Goal: Task Accomplishment & Management: Use online tool/utility

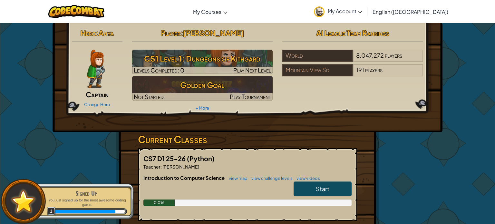
click at [99, 70] on img at bounding box center [96, 69] width 18 height 39
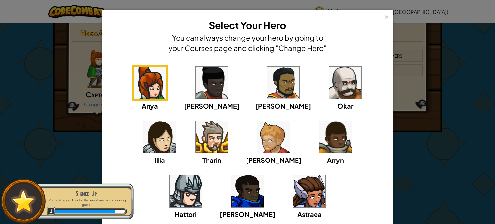
click at [202, 175] on img at bounding box center [185, 191] width 32 height 32
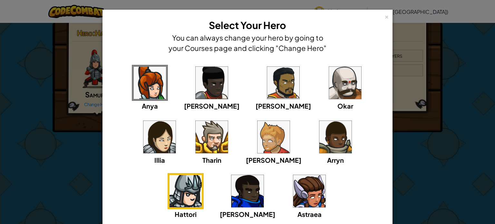
click at [263, 175] on img at bounding box center [247, 191] width 32 height 32
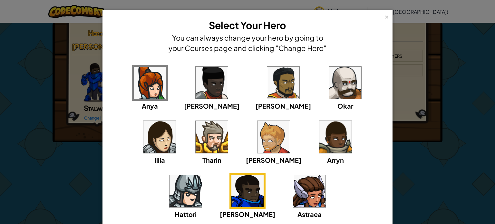
click at [267, 71] on img at bounding box center [283, 83] width 32 height 32
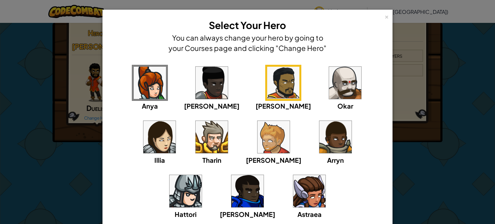
click at [329, 75] on img at bounding box center [345, 83] width 32 height 32
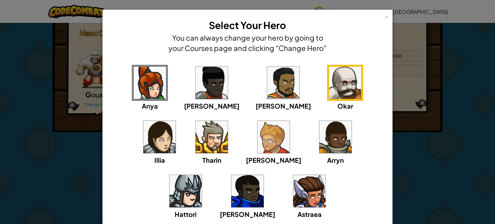
click at [390, 16] on div "× Select Your Hero You can always change your hero by going to your Courses pag…" at bounding box center [247, 139] width 290 height 258
click at [382, 17] on div "× Select Your Hero You can always change your hero by going to your Courses pag…" at bounding box center [247, 35] width 283 height 45
click at [388, 18] on div "×" at bounding box center [386, 16] width 5 height 7
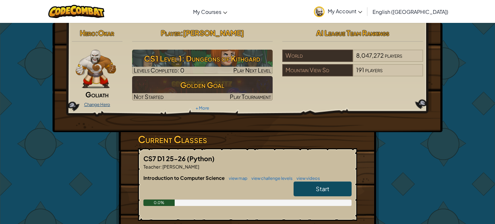
click at [91, 103] on link "Change Hero" at bounding box center [97, 104] width 26 height 5
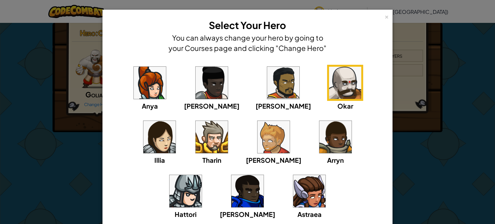
scroll to position [53, 0]
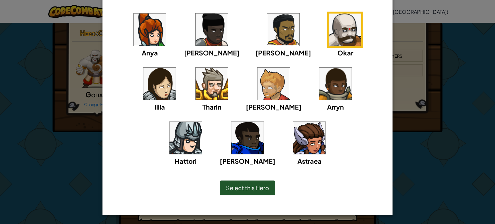
click at [253, 183] on div "Select this Hero" at bounding box center [247, 187] width 55 height 15
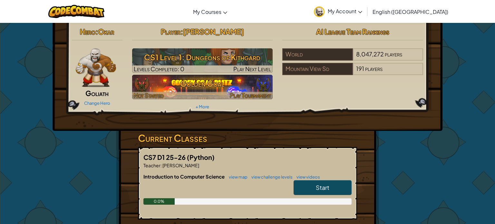
scroll to position [0, 0]
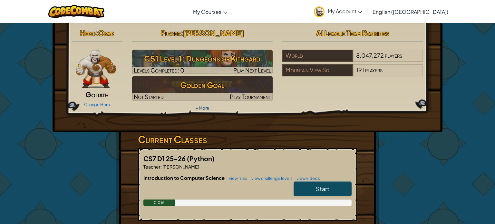
click at [203, 108] on link "+ More" at bounding box center [202, 107] width 14 height 5
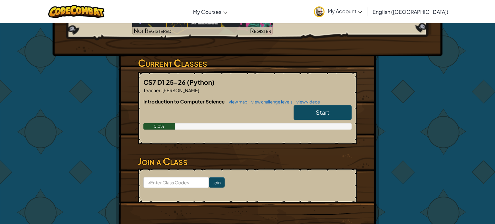
scroll to position [94, 0]
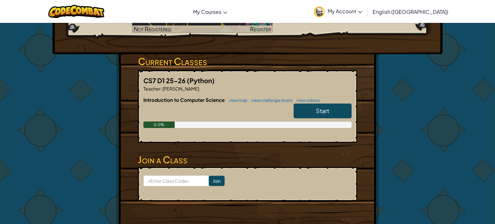
click at [203, 108] on div at bounding box center [247, 112] width 208 height 18
click at [308, 112] on link "Start" at bounding box center [322, 110] width 58 height 15
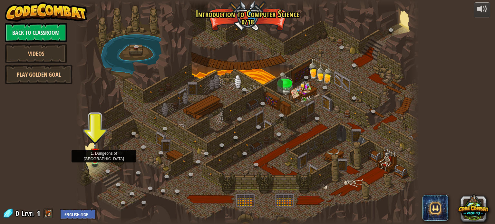
click at [93, 155] on img at bounding box center [95, 151] width 8 height 19
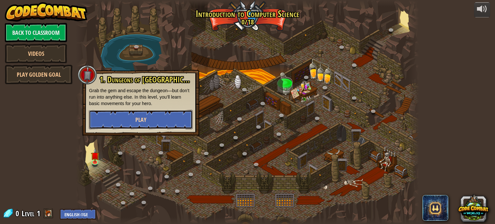
click at [141, 116] on span "Play" at bounding box center [140, 120] width 11 height 8
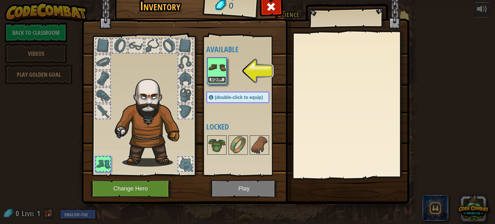
click at [219, 79] on button "Equip" at bounding box center [217, 79] width 18 height 7
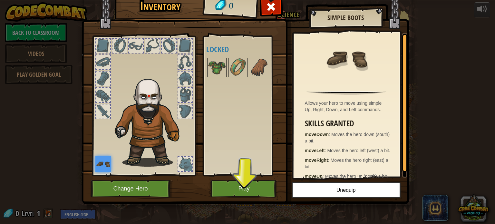
click at [105, 92] on div at bounding box center [103, 95] width 14 height 14
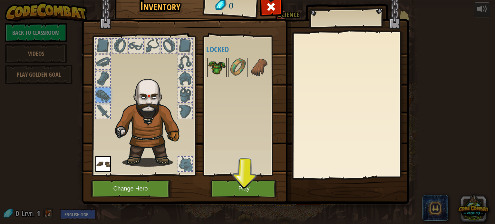
click at [214, 70] on img at bounding box center [217, 67] width 18 height 18
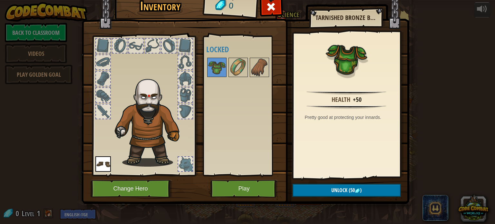
click at [126, 45] on div at bounding box center [119, 45] width 15 height 15
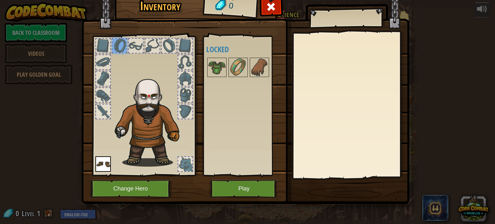
click at [145, 42] on div at bounding box center [152, 45] width 15 height 15
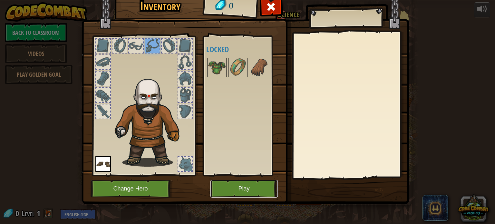
click at [248, 191] on button "Play" at bounding box center [243, 189] width 67 height 18
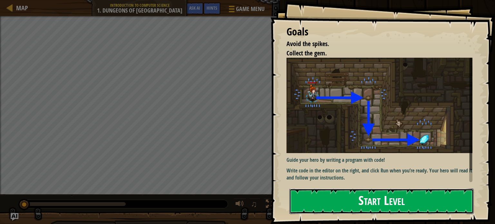
click at [428, 199] on button "Start Level" at bounding box center [381, 200] width 184 height 25
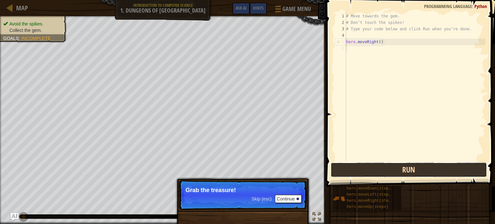
click at [412, 163] on button "Run" at bounding box center [408, 169] width 156 height 15
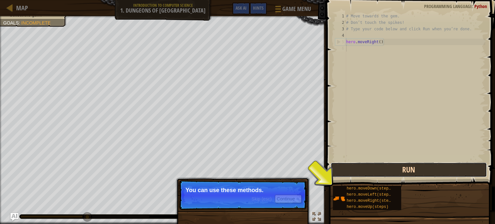
click at [409, 167] on button "Run" at bounding box center [408, 169] width 156 height 15
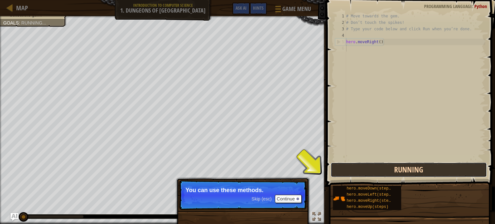
click at [407, 168] on button "Running" at bounding box center [408, 169] width 156 height 15
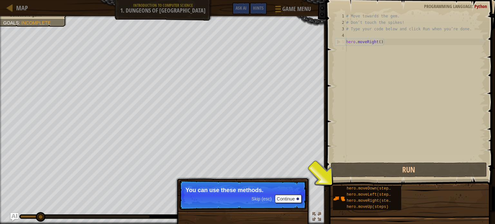
click at [293, 194] on p "Skip (esc) Continue You can use these methods." at bounding box center [243, 195] width 128 height 30
click at [292, 198] on p "Skip (esc) Continue You can use these methods." at bounding box center [243, 195] width 128 height 30
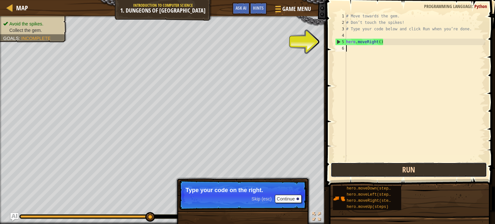
click at [368, 171] on button "Run" at bounding box center [408, 169] width 156 height 15
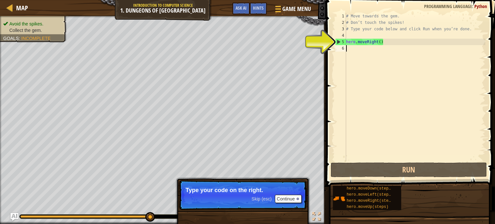
click at [356, 41] on div "# Move towards the gem. # Don’t touch the spikes! # Type your code below and cl…" at bounding box center [415, 93] width 140 height 161
click at [337, 41] on div "5" at bounding box center [340, 42] width 11 height 6
click at [337, 43] on div "5" at bounding box center [340, 42] width 11 height 6
type textarea "hero.moveRight()"
click at [337, 43] on div "5" at bounding box center [340, 42] width 11 height 6
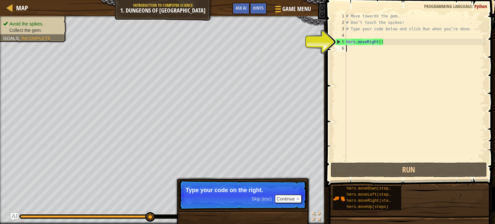
click at [337, 43] on div "5" at bounding box center [340, 42] width 11 height 6
type textarea "hero.moveRight()"
click at [337, 43] on div "5" at bounding box center [340, 42] width 11 height 6
click at [293, 201] on button "Continue" at bounding box center [288, 198] width 27 height 8
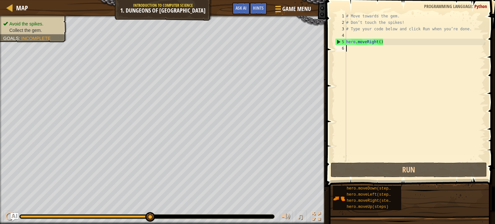
click at [356, 50] on div "# Move towards the gem. # Don’t touch the spikes! # Type your code below and cl…" at bounding box center [415, 93] width 140 height 161
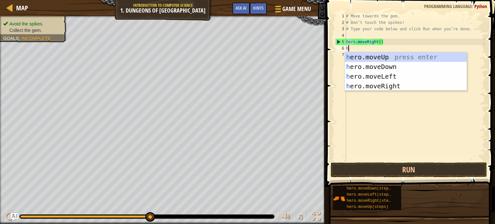
type textarea "her"
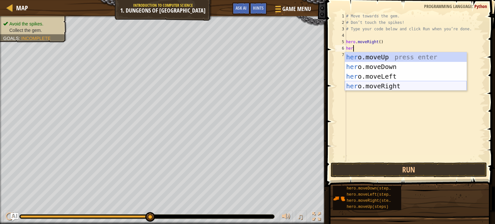
click at [399, 83] on div "her o.moveUp press enter her o.moveDown press enter her o.moveLeft press enter …" at bounding box center [406, 81] width 122 height 58
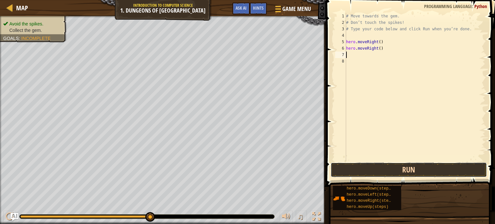
click at [375, 170] on button "Run" at bounding box center [408, 169] width 156 height 15
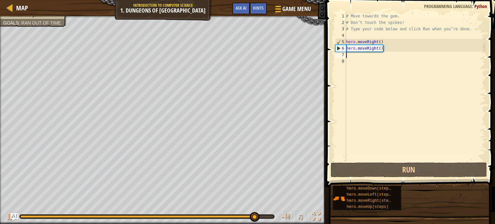
click at [390, 52] on div "# Move towards the gem. # Don’t touch the spikes! # Type your code below and cl…" at bounding box center [415, 93] width 140 height 161
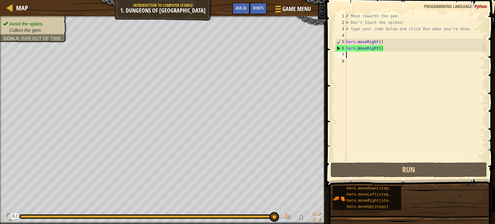
click at [380, 49] on div "# Move towards the gem. # Don’t touch the spikes! # Type your code below and cl…" at bounding box center [415, 93] width 140 height 161
click at [377, 48] on div "# Move towards the gem. # Don’t touch the spikes! # Type your code below and cl…" at bounding box center [415, 93] width 140 height 161
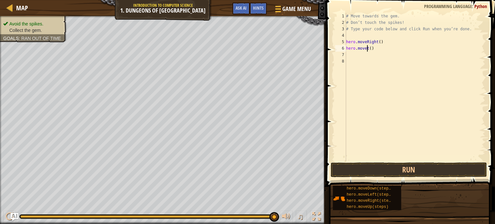
click at [367, 48] on div "# Move towards the gem. # Don’t touch the spikes! # Type your code below and cl…" at bounding box center [415, 93] width 140 height 161
click at [368, 49] on div "# Move towards the gem. # Don’t touch the spikes! # Type your code below and cl…" at bounding box center [415, 93] width 140 height 161
click at [396, 55] on div "hero.moveLe ft press enter" at bounding box center [406, 66] width 122 height 29
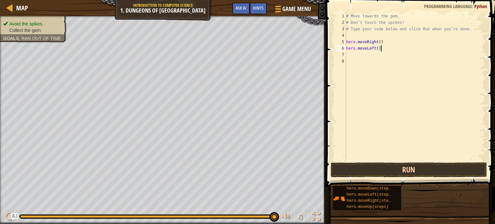
type textarea "hero.moveLeft()"
click at [400, 170] on button "Run" at bounding box center [408, 169] width 156 height 15
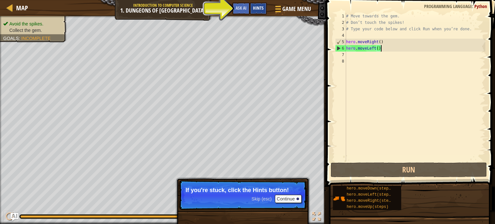
click at [257, 7] on span "Hints" at bounding box center [258, 8] width 11 height 6
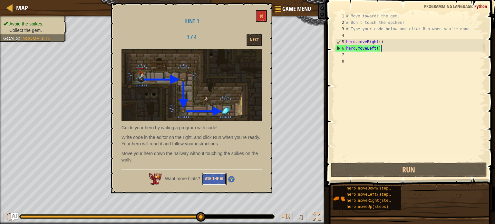
click at [218, 177] on button "Ask the AI" at bounding box center [214, 179] width 25 height 12
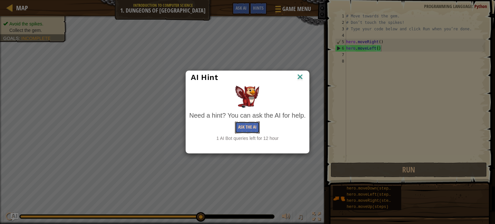
click at [253, 126] on button "Ask the AI" at bounding box center [247, 127] width 25 height 12
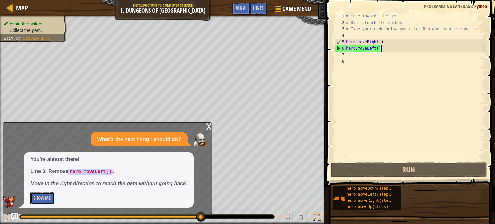
click at [46, 200] on button "Show Me" at bounding box center [42, 198] width 24 height 12
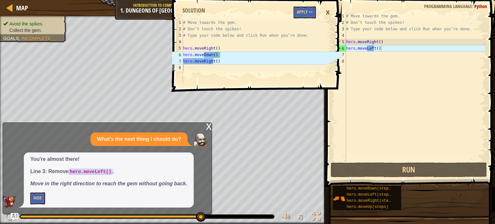
click at [222, 59] on div "# Move towards the gem. # Don’t touch the spikes! # Type your code below and cl…" at bounding box center [252, 57] width 140 height 77
type textarea "hero.moveRight()"
click at [394, 48] on div "# Move towards the gem. # Don’t touch the spikes! # Type your code below and cl…" at bounding box center [415, 93] width 140 height 161
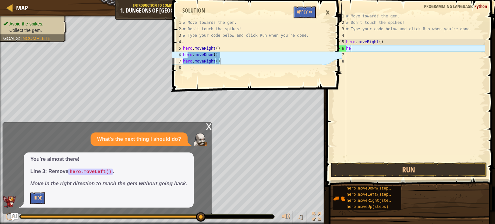
scroll to position [3, 0]
type textarea "h"
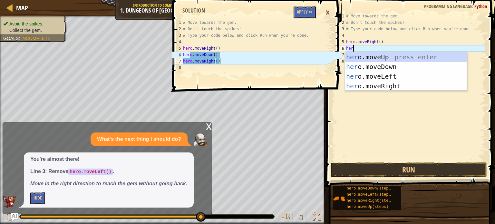
type textarea "hero"
click at [409, 64] on div "hero .moveUp press enter hero .moveDown press enter hero .moveLeft press enter …" at bounding box center [406, 81] width 122 height 58
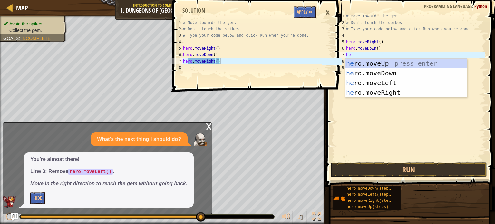
type textarea "her"
click at [379, 93] on div "her o.moveUp press enter her o.moveDown press enter her o.moveLeft press enter …" at bounding box center [406, 88] width 122 height 58
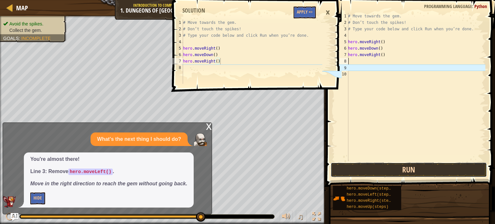
click at [376, 171] on button "Run" at bounding box center [408, 169] width 156 height 15
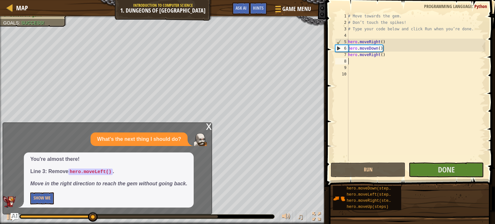
click at [207, 125] on div "x" at bounding box center [209, 126] width 6 height 6
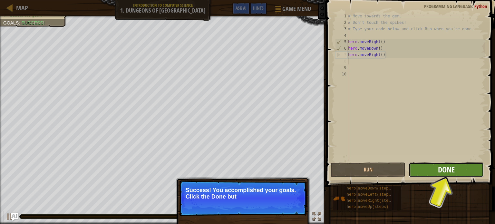
click at [446, 167] on span "Done" at bounding box center [446, 169] width 17 height 10
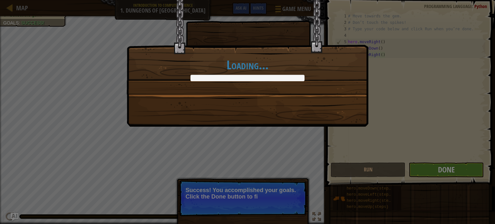
click at [446, 167] on div "Loading..." at bounding box center [247, 112] width 495 height 224
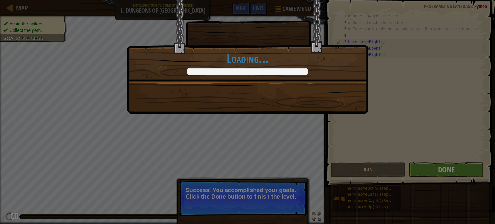
click at [446, 167] on div "You completed Dungeons of Kithgard! +0 +0 New Item Clean code: no code errors o…" at bounding box center [247, 112] width 495 height 224
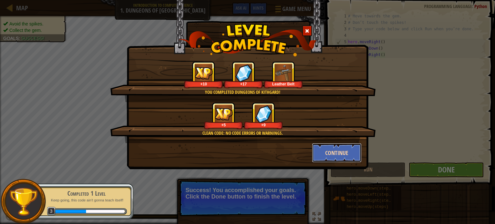
click at [336, 153] on button "Continue" at bounding box center [337, 152] width 50 height 19
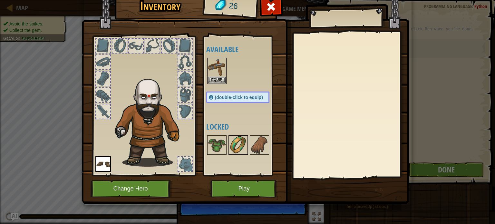
click at [244, 140] on img at bounding box center [238, 145] width 18 height 18
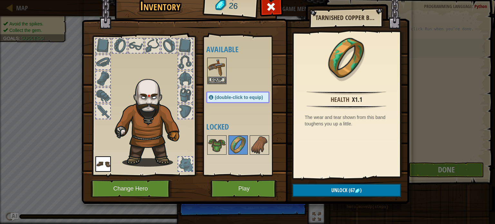
click at [189, 92] on div at bounding box center [185, 95] width 14 height 14
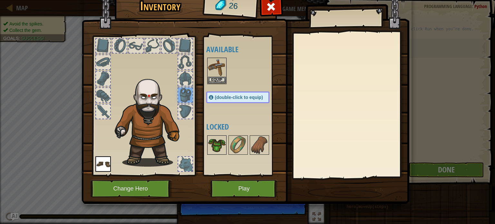
click at [224, 146] on img at bounding box center [217, 145] width 18 height 18
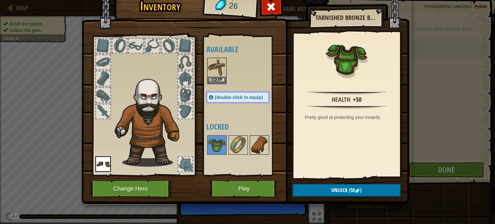
click at [253, 149] on img at bounding box center [259, 145] width 18 height 18
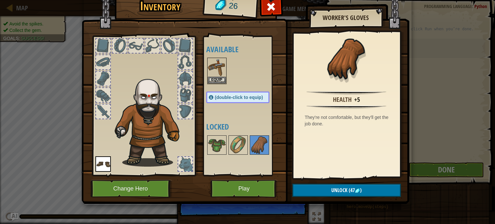
click at [183, 163] on div at bounding box center [185, 164] width 14 height 14
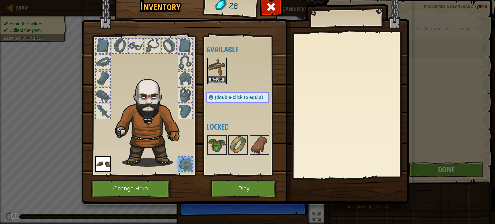
click at [215, 61] on img at bounding box center [217, 67] width 18 height 18
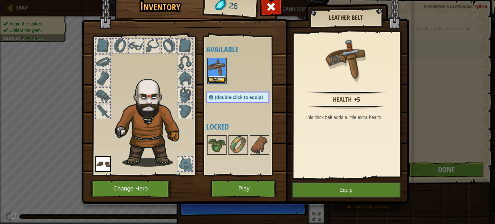
click at [218, 79] on button "Equip" at bounding box center [217, 79] width 18 height 7
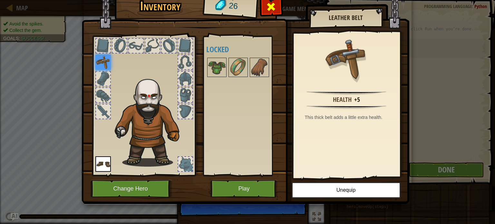
click at [275, 7] on span at bounding box center [271, 7] width 10 height 10
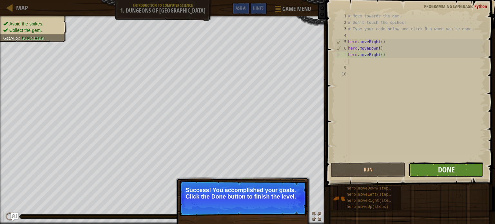
click at [457, 171] on button "Done" at bounding box center [445, 169] width 75 height 15
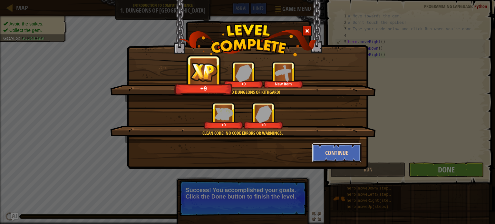
click at [333, 153] on button "Continue" at bounding box center [337, 152] width 50 height 19
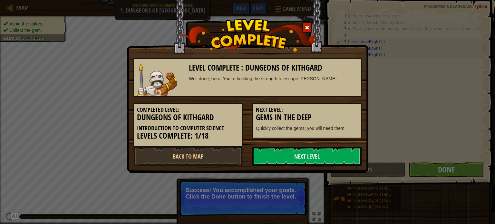
click at [333, 153] on link "Next Level" at bounding box center [306, 156] width 109 height 19
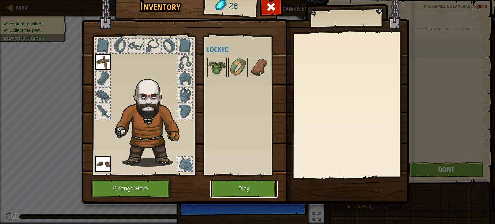
click at [234, 190] on button "Play" at bounding box center [243, 189] width 67 height 18
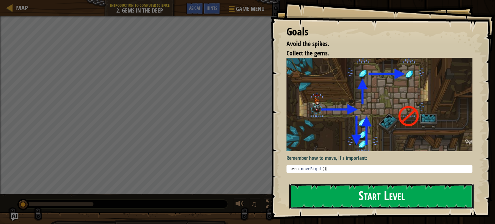
click at [323, 201] on button "Start Level" at bounding box center [381, 196] width 184 height 25
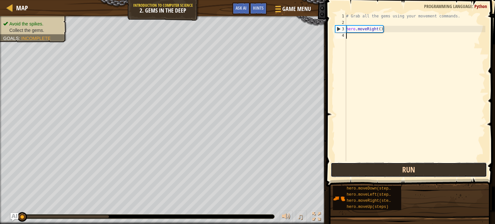
click at [356, 169] on button "Run" at bounding box center [408, 169] width 156 height 15
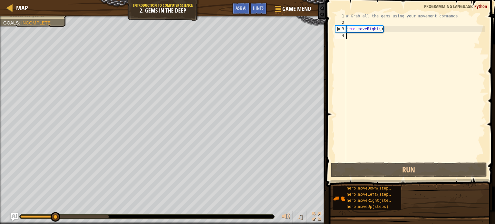
click at [360, 39] on div "# Grab all the gems using your movement commands. hero . moveRight ( )" at bounding box center [415, 93] width 140 height 161
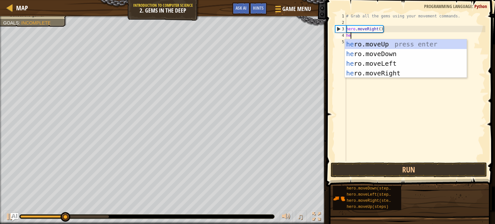
type textarea "her"
click at [383, 48] on div "her o.moveUp press enter her o.moveDown press enter her o.moveLeft press enter …" at bounding box center [406, 68] width 122 height 58
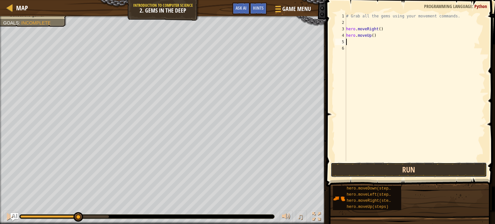
click at [355, 166] on button "Run" at bounding box center [408, 169] width 156 height 15
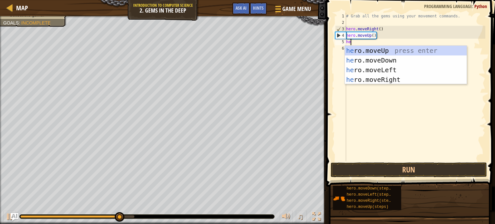
type textarea "her"
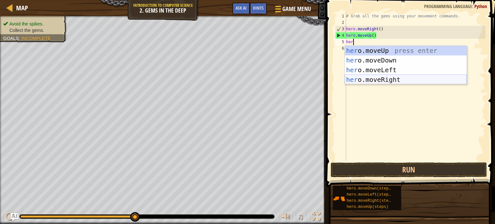
click at [399, 80] on div "her o.moveUp press enter her o.moveDown press enter her o.moveLeft press enter …" at bounding box center [406, 75] width 122 height 58
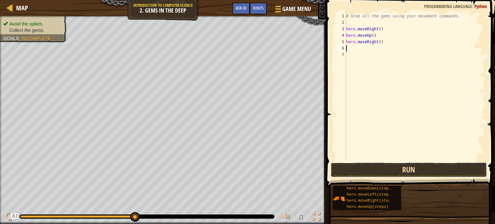
click at [388, 172] on button "Run" at bounding box center [408, 169] width 156 height 15
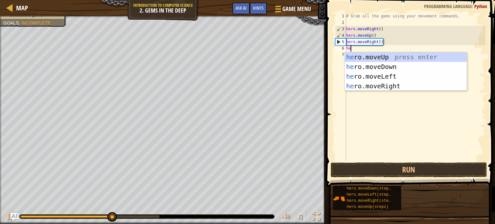
type textarea "her"
click at [386, 68] on div "her o.moveUp press enter her o.moveDown press enter her o.moveLeft press enter …" at bounding box center [406, 81] width 122 height 58
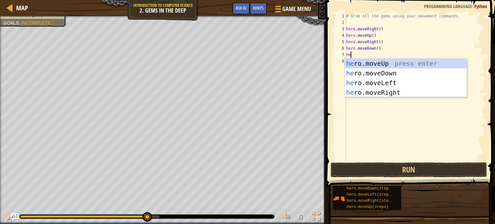
type textarea "her"
click at [395, 81] on div "her o.moveUp press enter her o.moveDown press enter her o.moveLeft press enter …" at bounding box center [406, 88] width 122 height 58
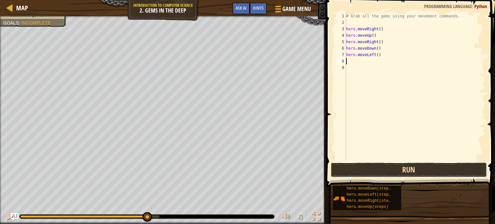
click at [386, 168] on button "Run" at bounding box center [408, 169] width 156 height 15
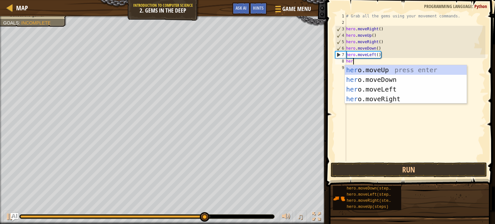
type textarea "hero"
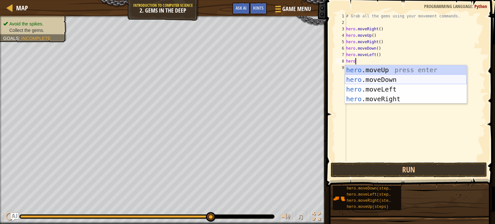
click at [387, 81] on div "hero .moveUp press enter hero .moveDown press enter hero .moveLeft press enter …" at bounding box center [406, 94] width 122 height 58
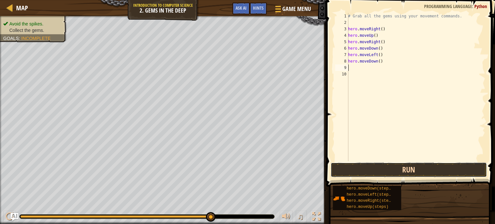
click at [417, 169] on button "Run" at bounding box center [408, 169] width 156 height 15
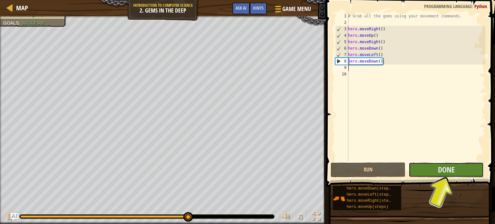
click at [450, 175] on button "Done" at bounding box center [445, 169] width 75 height 15
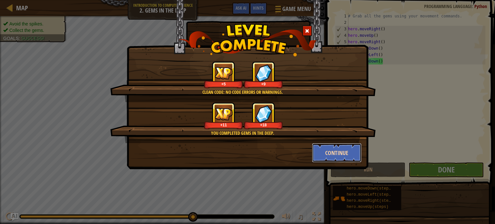
click at [344, 154] on button "Continue" at bounding box center [337, 152] width 50 height 19
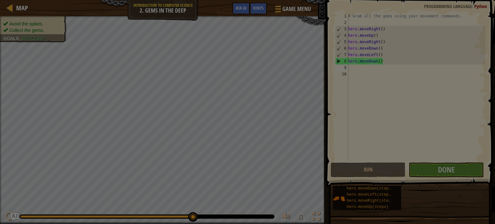
click at [336, 150] on div at bounding box center [247, 112] width 495 height 224
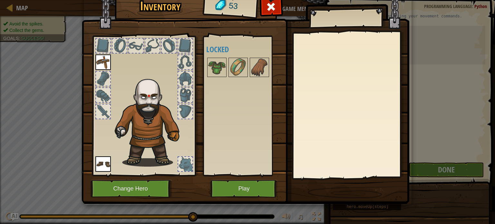
click at [206, 71] on div at bounding box center [244, 67] width 76 height 21
click at [208, 71] on img at bounding box center [217, 67] width 18 height 18
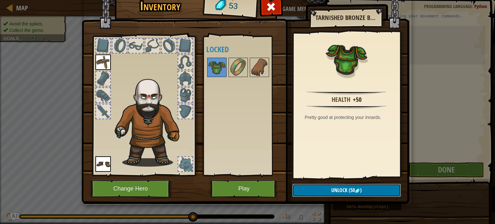
click at [309, 187] on button "Unlock (50 )" at bounding box center [346, 190] width 109 height 13
click at [309, 188] on button "Confirm" at bounding box center [346, 190] width 109 height 13
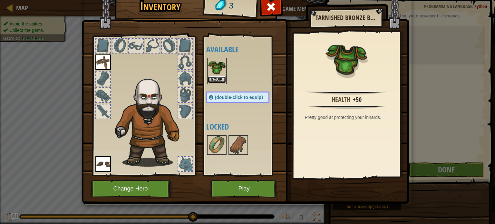
click at [219, 78] on button "Equip" at bounding box center [217, 79] width 18 height 7
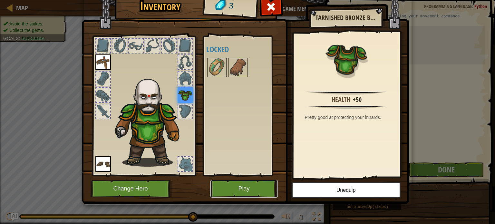
click at [258, 191] on button "Play" at bounding box center [243, 189] width 67 height 18
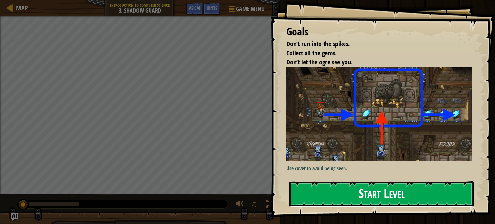
click at [359, 201] on button "Start Level" at bounding box center [381, 193] width 184 height 25
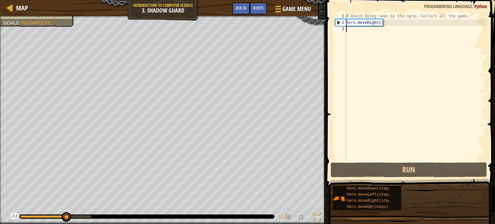
type textarea "m"
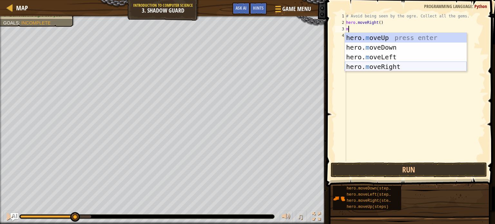
click at [392, 65] on div "hero. m oveUp press enter hero. m oveDown press enter hero. m oveLeft press ent…" at bounding box center [406, 62] width 122 height 58
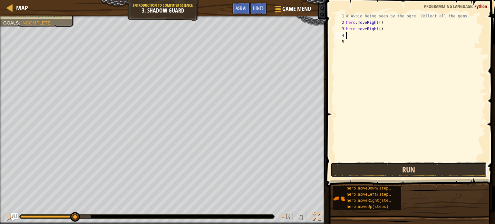
click at [363, 169] on button "Run" at bounding box center [408, 169] width 156 height 15
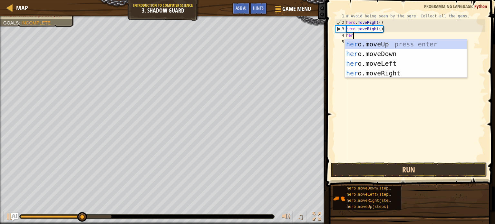
type textarea "hero"
click at [376, 73] on div "hero .moveUp press enter hero .moveDown press enter hero .moveLeft press enter …" at bounding box center [406, 68] width 122 height 58
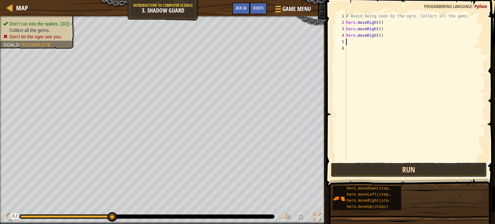
click at [375, 166] on button "Run" at bounding box center [408, 169] width 156 height 15
type textarea "h"
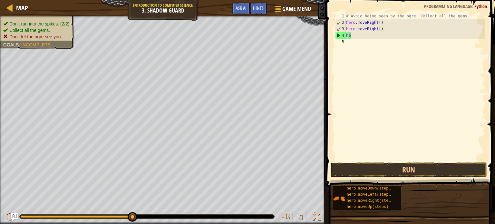
type textarea "h"
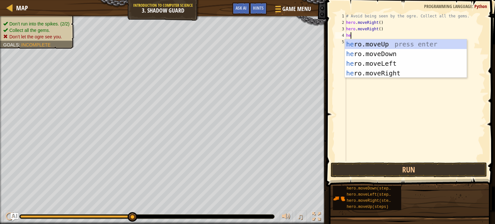
type textarea "her"
click at [395, 42] on div "her o.moveUp press enter her o.moveDown press enter her o.moveLeft press enter …" at bounding box center [406, 68] width 122 height 58
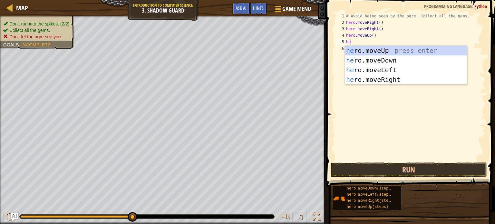
type textarea "her"
click at [387, 81] on div "her o.moveUp press enter her o.moveDown press enter her o.moveLeft press enter …" at bounding box center [406, 75] width 122 height 58
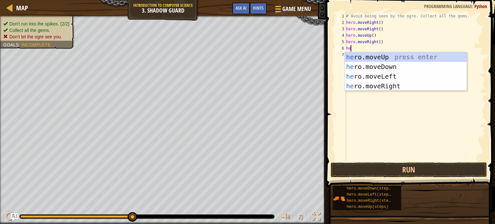
type textarea "her"
click at [402, 68] on div "her o.moveUp press enter her o.moveDown press enter her o.moveLeft press enter …" at bounding box center [406, 81] width 122 height 58
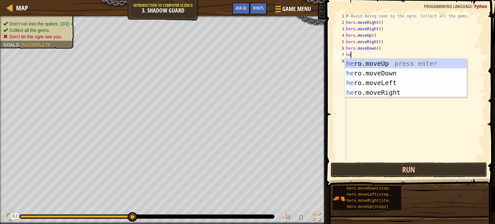
type textarea "her"
click at [402, 92] on div "her o.moveUp press enter her o.moveDown press enter her o.moveLeft press enter …" at bounding box center [406, 88] width 122 height 58
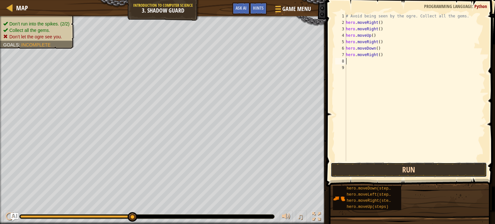
click at [411, 167] on button "Run" at bounding box center [408, 169] width 156 height 15
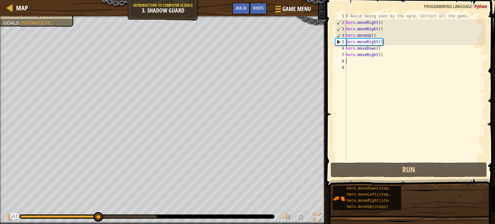
click at [387, 32] on div "# Avoid being seen by the ogre. Collect all the gems. hero . moveRight ( ) hero…" at bounding box center [414, 93] width 141 height 161
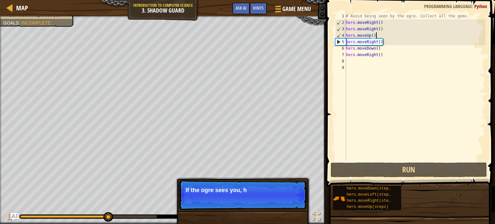
click at [383, 28] on div "# Avoid being seen by the ogre. Collect all the gems. hero . moveRight ( ) hero…" at bounding box center [414, 93] width 141 height 161
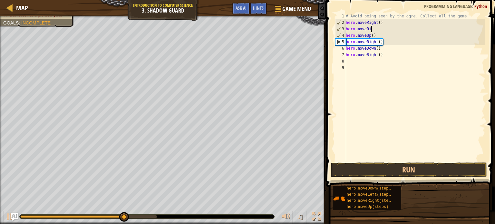
scroll to position [3, 1]
type textarea "h"
type textarea "hero.moveRight()"
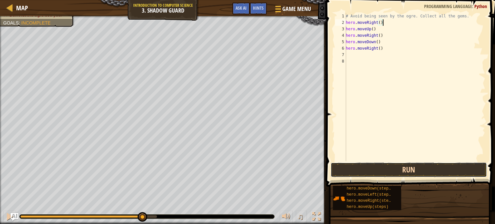
click at [369, 174] on button "Run" at bounding box center [408, 169] width 156 height 15
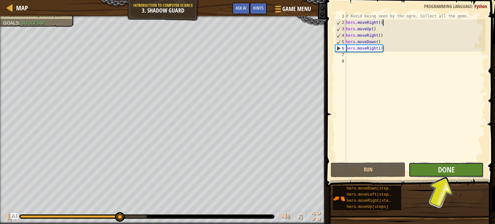
click at [423, 172] on button "Done" at bounding box center [445, 169] width 75 height 15
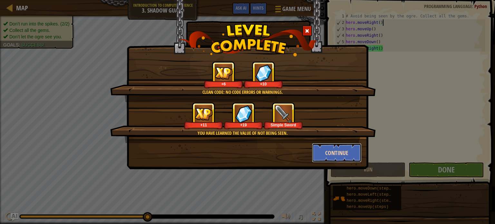
click at [338, 150] on button "Continue" at bounding box center [337, 152] width 50 height 19
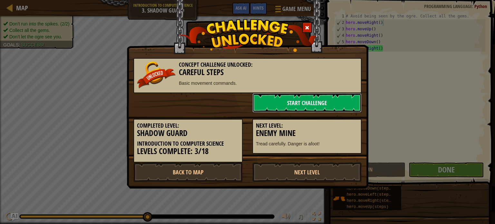
click at [298, 102] on link "Start Challenge" at bounding box center [306, 102] width 109 height 19
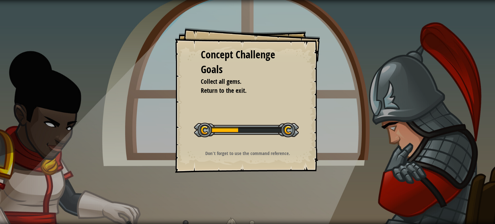
click at [298, 102] on div "Concept Challenge Goals Collect all gems. Return to the exit. Start Concept Cha…" at bounding box center [247, 100] width 145 height 145
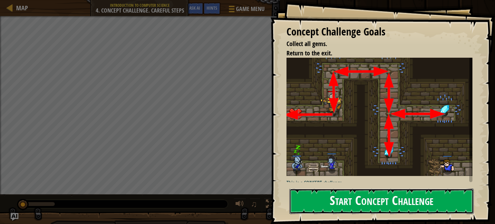
click at [360, 200] on button "Start Concept Challenge" at bounding box center [381, 200] width 184 height 25
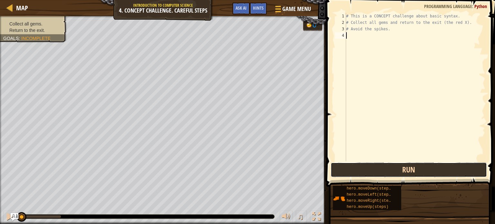
click at [345, 166] on button "Run" at bounding box center [408, 169] width 156 height 15
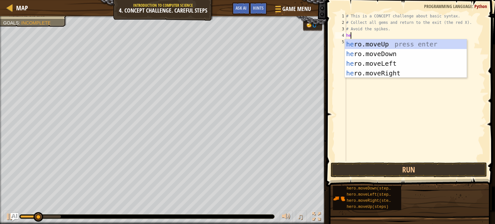
type textarea "her"
click at [376, 47] on div "her o.moveUp press enter her o.moveDown press enter her o.moveLeft press enter …" at bounding box center [406, 68] width 122 height 58
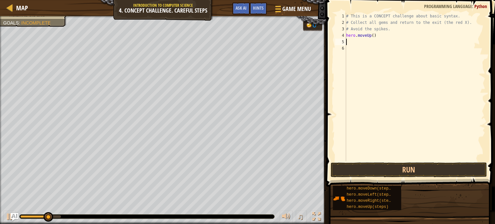
scroll to position [3, 0]
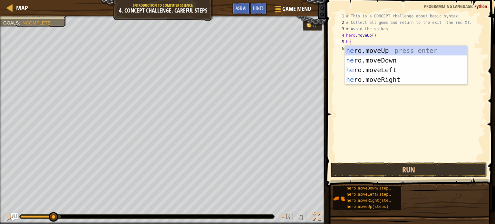
type textarea "her"
click at [386, 80] on div "her o.moveUp press enter her o.moveDown press enter her o.moveLeft press enter …" at bounding box center [406, 75] width 122 height 58
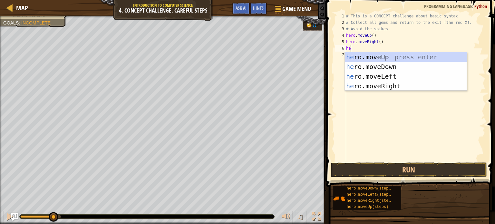
type textarea "her"
click at [393, 64] on div "her o.moveUp press enter her o.moveDown press enter her o.moveLeft press enter …" at bounding box center [406, 81] width 122 height 58
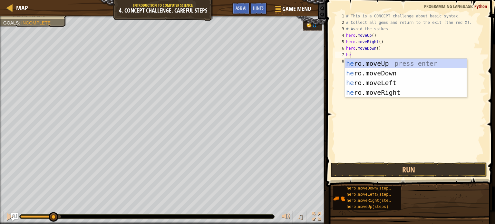
type textarea "her"
click at [388, 92] on div "her o.moveUp press enter her o.moveDown press enter her o.moveLeft press enter …" at bounding box center [406, 88] width 122 height 58
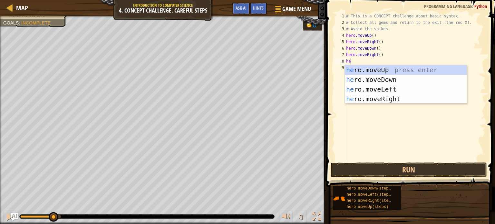
type textarea "her"
click at [389, 87] on div "her o.moveUp press enter her o.moveDown press enter her o.moveLeft press enter …" at bounding box center [406, 94] width 122 height 58
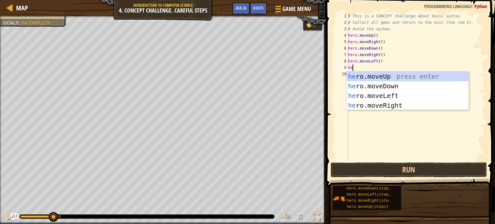
type textarea "her"
click at [394, 87] on div "her o.moveUp press enter her o.moveDown press enter her o.moveLeft press enter …" at bounding box center [407, 100] width 122 height 58
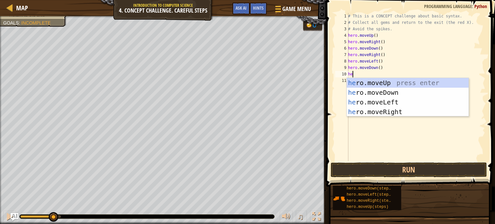
type textarea "her"
click at [391, 84] on div "her o.moveUp press enter her o.moveDown press enter her o.moveLeft press enter …" at bounding box center [407, 107] width 122 height 58
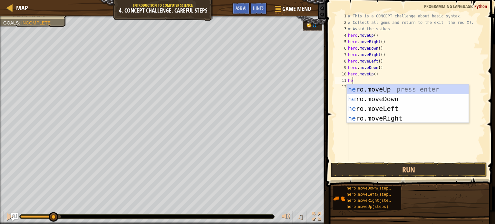
type textarea "her"
click at [418, 86] on div "her o.moveUp press enter her o.moveDown press enter her o.moveLeft press enter …" at bounding box center [407, 113] width 122 height 58
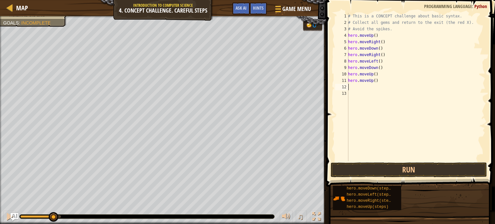
type textarea "her"
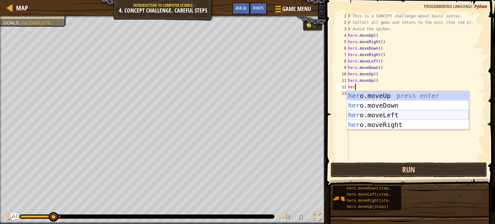
click at [419, 115] on div "her o.moveUp press enter her o.moveDown press enter her o.moveLeft press enter …" at bounding box center [407, 120] width 122 height 58
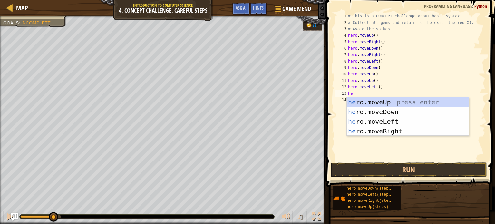
type textarea "her"
click at [409, 113] on div "her o.moveUp press enter her o.moveDown press enter her o.moveLeft press enter …" at bounding box center [407, 126] width 122 height 58
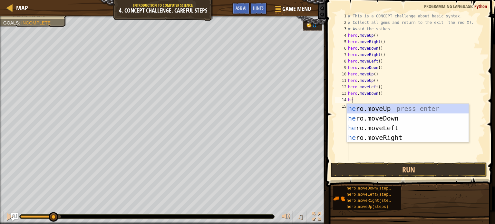
type textarea "her"
click at [407, 130] on div "her o.moveUp press enter her o.moveDown press enter her o.moveLeft press enter …" at bounding box center [407, 133] width 122 height 58
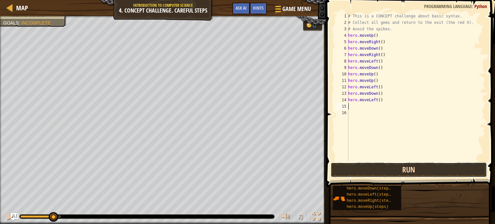
click at [402, 174] on button "Run" at bounding box center [408, 169] width 156 height 15
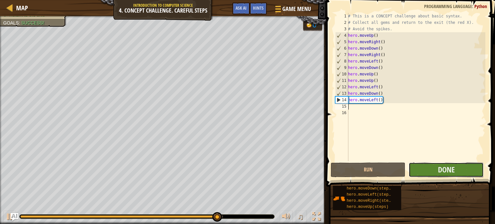
click at [461, 169] on button "Done" at bounding box center [445, 169] width 75 height 15
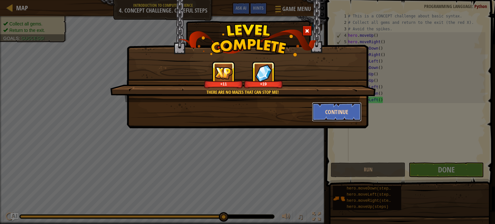
click at [349, 116] on button "Continue" at bounding box center [337, 111] width 50 height 19
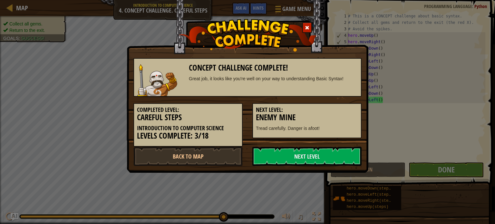
click at [349, 116] on h3 "Enemy Mine" at bounding box center [307, 117] width 102 height 9
click at [307, 157] on link "Next Level" at bounding box center [306, 156] width 109 height 19
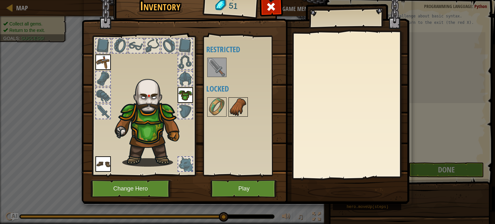
click at [229, 101] on img at bounding box center [238, 107] width 18 height 18
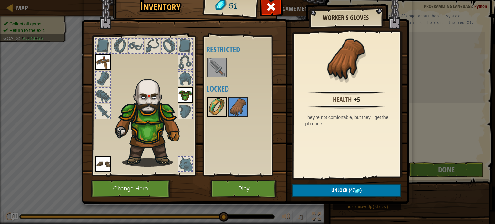
click at [221, 102] on img at bounding box center [217, 107] width 18 height 18
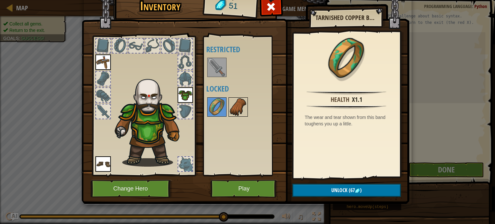
click at [237, 107] on img at bounding box center [238, 107] width 18 height 18
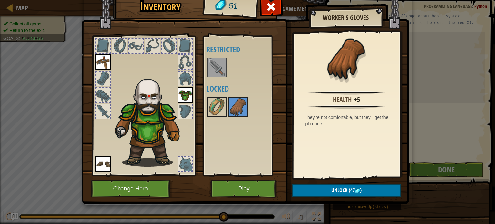
click at [216, 66] on img at bounding box center [217, 67] width 18 height 18
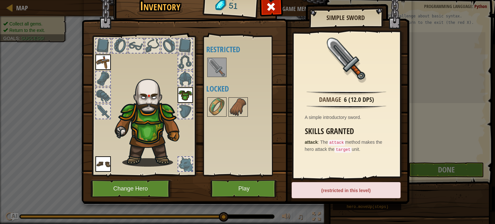
click at [104, 110] on div at bounding box center [103, 111] width 14 height 14
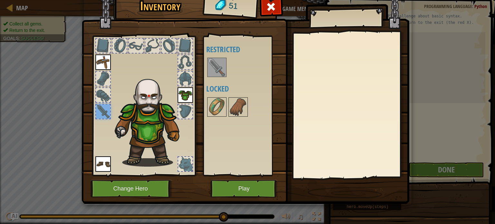
click at [220, 63] on img at bounding box center [217, 67] width 18 height 18
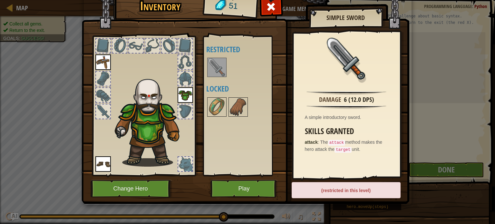
click at [102, 109] on div at bounding box center [103, 111] width 14 height 14
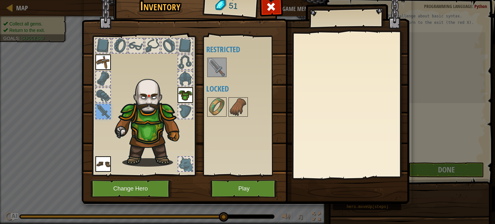
click at [102, 109] on div at bounding box center [103, 111] width 14 height 14
click at [223, 69] on img at bounding box center [217, 67] width 18 height 18
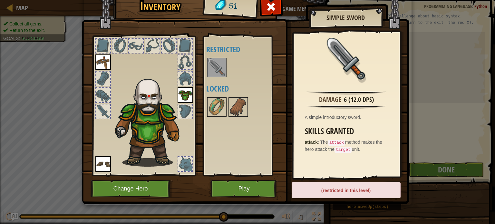
click at [183, 61] on div at bounding box center [185, 62] width 14 height 14
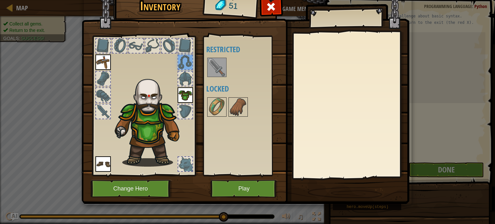
click at [185, 70] on div at bounding box center [143, 104] width 106 height 145
click at [184, 73] on div at bounding box center [185, 78] width 14 height 14
click at [185, 106] on div at bounding box center [185, 111] width 14 height 14
click at [185, 40] on div at bounding box center [185, 46] width 14 height 14
click at [165, 38] on div at bounding box center [168, 45] width 15 height 15
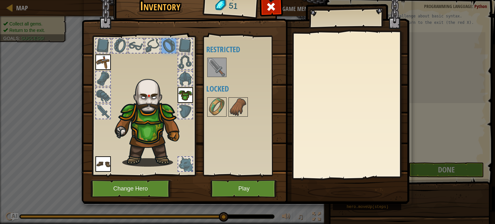
click at [156, 40] on div at bounding box center [152, 46] width 14 height 14
click at [135, 46] on div at bounding box center [136, 46] width 14 height 14
click at [121, 45] on div at bounding box center [119, 46] width 14 height 14
click at [239, 104] on img at bounding box center [238, 107] width 18 height 18
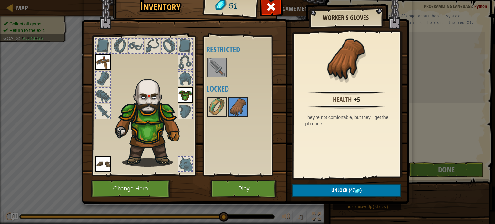
click at [333, 197] on img at bounding box center [244, 87] width 327 height 234
click at [329, 193] on button "Unlock (47 )" at bounding box center [346, 190] width 109 height 13
click at [329, 193] on button "Confirm" at bounding box center [346, 190] width 109 height 13
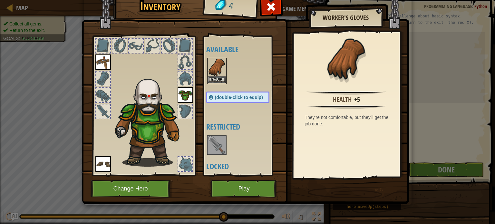
click at [212, 74] on img at bounding box center [217, 67] width 18 height 18
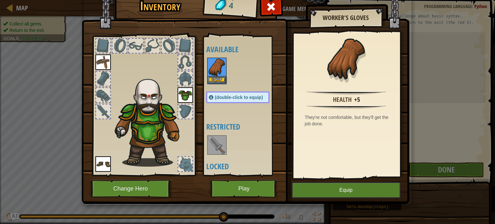
click at [212, 74] on img at bounding box center [217, 67] width 18 height 18
click at [212, 136] on img at bounding box center [217, 145] width 18 height 18
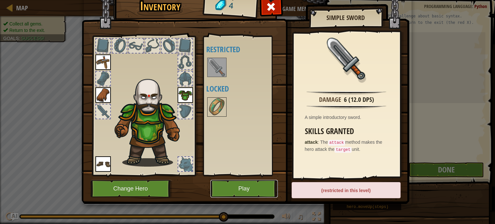
click at [249, 190] on button "Play" at bounding box center [243, 189] width 67 height 18
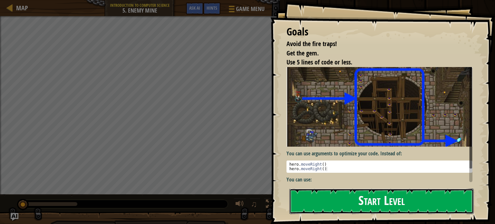
click at [305, 203] on button "Start Level" at bounding box center [381, 200] width 184 height 25
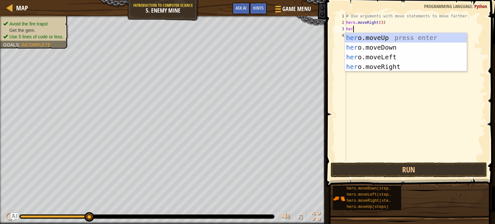
scroll to position [3, 0]
type textarea "hero"
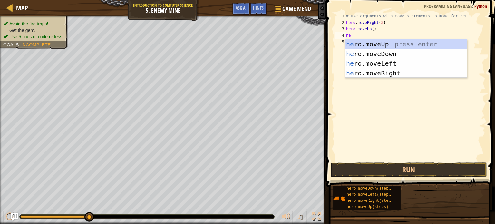
type textarea "her"
click at [408, 70] on div "her o.moveUp press enter her o.moveDown press enter her o.moveLeft press enter …" at bounding box center [406, 68] width 122 height 58
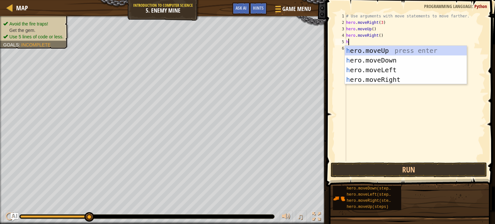
type textarea "her"
click at [390, 58] on div "her o.moveUp press enter her o.moveDown press enter her o.moveLeft press enter …" at bounding box center [406, 75] width 122 height 58
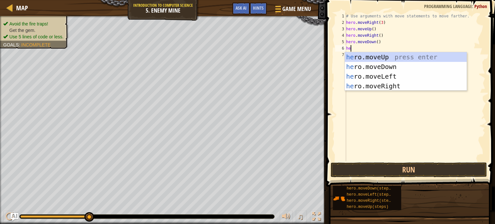
type textarea "her"
click at [394, 68] on div "her o.moveUp press enter her o.moveDown press enter her o.moveLeft press enter …" at bounding box center [406, 81] width 122 height 58
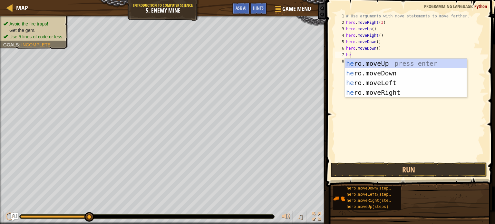
type textarea "her"
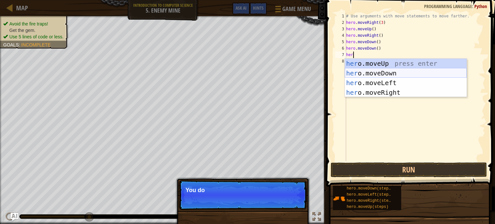
click at [398, 73] on div "her o.moveUp press enter her o.moveDown press enter her o.moveLeft press enter …" at bounding box center [406, 88] width 122 height 58
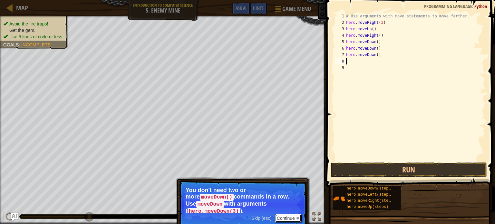
click at [297, 217] on div at bounding box center [297, 218] width 3 height 3
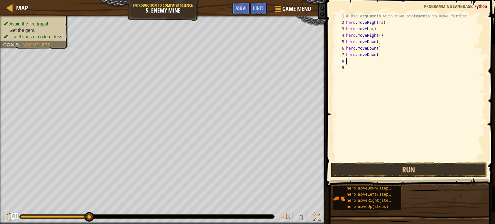
click at [377, 44] on div "# Use arguments with move statements to move farther. hero . moveRight ( 3 ) he…" at bounding box center [415, 93] width 140 height 161
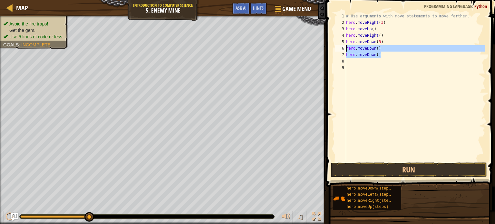
drag, startPoint x: 381, startPoint y: 57, endPoint x: 346, endPoint y: 46, distance: 36.4
click at [346, 46] on div "# Use arguments with move statements to move farther. hero . moveRight ( 3 ) he…" at bounding box center [415, 93] width 140 height 161
type textarea "hero.moveDown() hero.moveDown()"
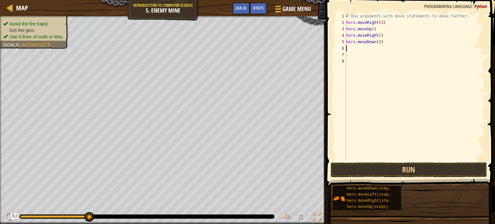
scroll to position [3, 0]
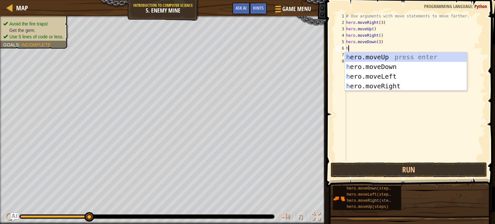
type textarea "her"
click at [376, 88] on div "her o.moveUp press enter her o.moveDown press enter her o.moveLeft press enter …" at bounding box center [406, 81] width 122 height 58
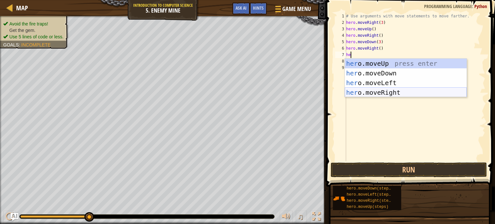
type textarea "h"
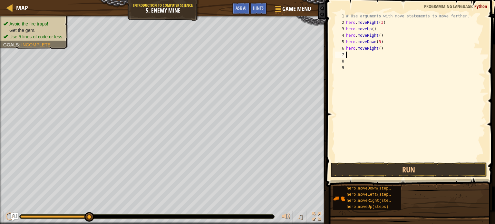
click at [382, 51] on div "# Use arguments with move statements to move farther. hero . moveRight ( 3 ) he…" at bounding box center [415, 93] width 140 height 161
type textarea "hero.moveRight(3)"
click at [356, 175] on button "Run" at bounding box center [408, 169] width 156 height 15
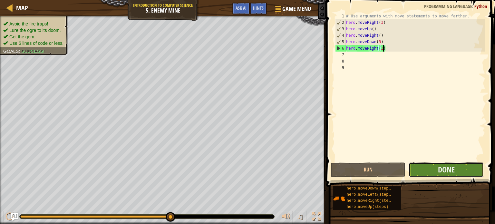
click at [422, 166] on button "Done" at bounding box center [445, 169] width 75 height 15
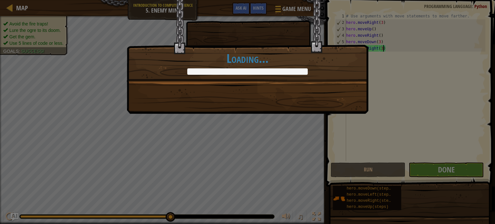
click at [443, 172] on div "Nice moves! +12 +18 Continue Loading..." at bounding box center [247, 112] width 495 height 224
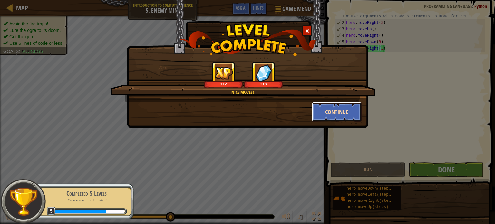
click at [326, 109] on button "Continue" at bounding box center [337, 111] width 50 height 19
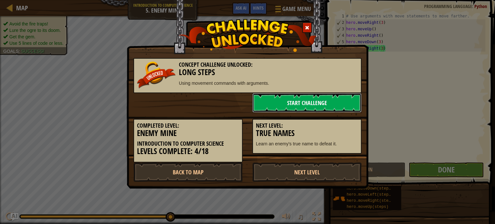
click at [324, 107] on link "Start Challenge" at bounding box center [306, 102] width 109 height 19
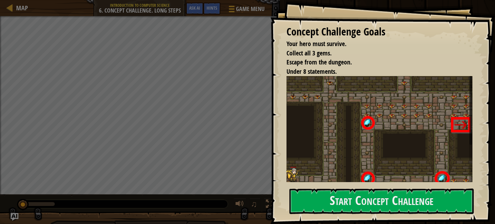
click at [335, 149] on img at bounding box center [379, 135] width 186 height 118
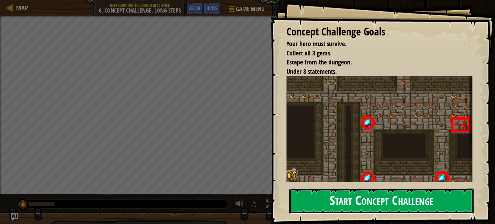
click at [338, 195] on button "Start Concept Challenge" at bounding box center [381, 200] width 184 height 25
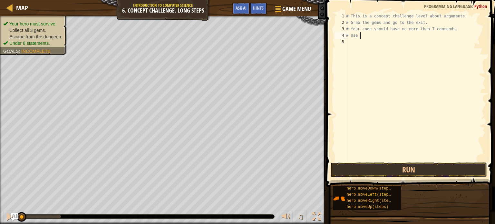
type textarea "#"
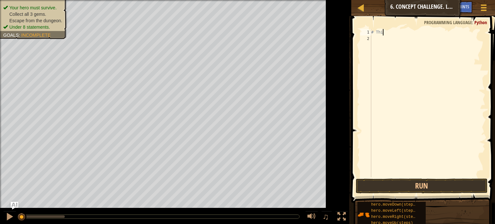
type textarea "#"
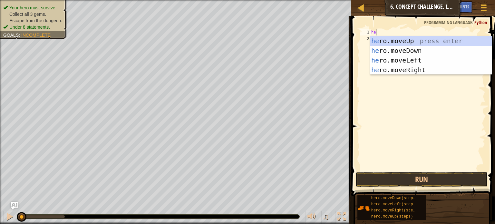
type textarea "her"
click at [418, 69] on div "her o.moveUp press enter her o.moveDown press enter her o.moveLeft press enter …" at bounding box center [431, 65] width 122 height 58
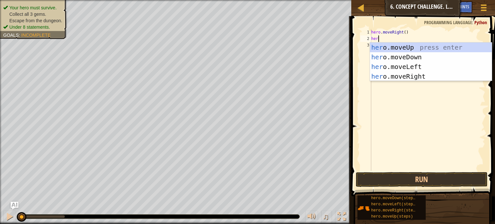
type textarea "here"
click at [409, 50] on div "her o.mov e Up press enter her o.mov e Down press enter her o.mov e Left press …" at bounding box center [431, 72] width 122 height 58
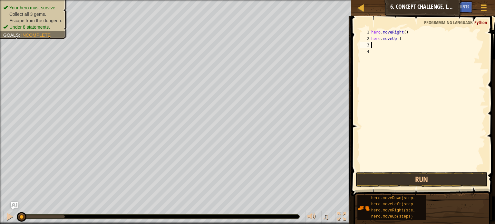
click at [400, 37] on div "hero . moveRight ( ) hero . moveUp ( )" at bounding box center [427, 106] width 115 height 155
click at [400, 39] on div "hero . moveRight ( ) hero . moveUp ( ) 3" at bounding box center [427, 106] width 115 height 155
click at [404, 39] on div "hero . moveRight ( ) hero . moveUp ( 3 ) 3" at bounding box center [427, 106] width 115 height 155
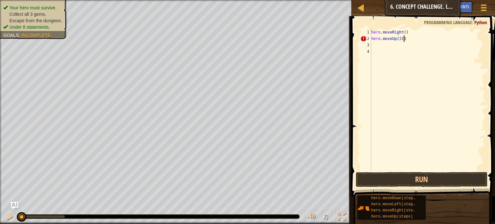
click at [407, 39] on div "hero . moveRight ( ) hero . moveUp ( 3 ) 3" at bounding box center [427, 106] width 115 height 155
type textarea "hero.moveUp(3)"
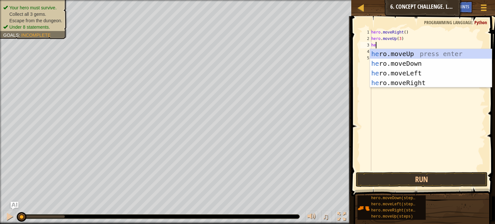
scroll to position [3, 0]
type textarea "here"
click at [413, 84] on div "her o.mov e Up press enter her o.mov e Down press enter her o.mov e Left press …" at bounding box center [431, 78] width 122 height 58
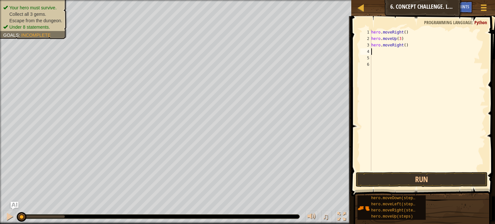
click at [406, 47] on div "hero . moveRight ( ) hero . moveUp ( 3 ) hero . moveRight ( )" at bounding box center [427, 106] width 115 height 155
type textarea "hero.moveRight(2)"
click at [411, 47] on div "hero . moveRight ( ) hero . moveUp ( 3 ) hero . moveRight ( 2 )" at bounding box center [427, 106] width 115 height 155
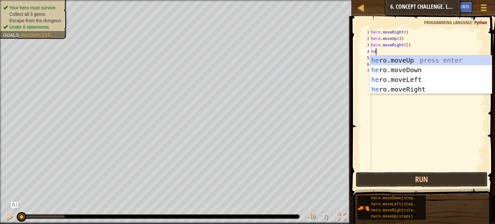
type textarea "her"
click at [419, 68] on div "her o.moveUp press enter her o.moveDown press enter her o.moveLeft press enter …" at bounding box center [431, 84] width 122 height 58
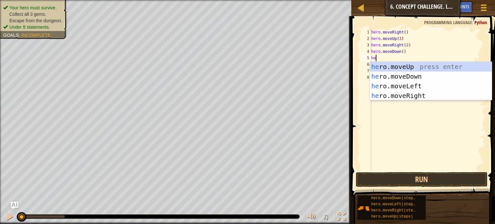
type textarea "her"
click at [426, 88] on div "her o.moveUp press enter her o.moveDown press enter her o.moveLeft press enter …" at bounding box center [431, 91] width 122 height 58
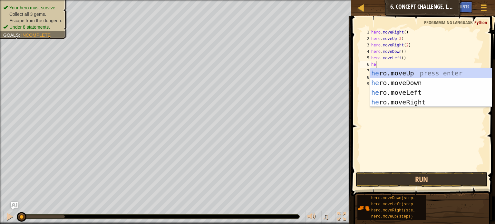
type textarea "here"
click at [414, 85] on div "her o.mov e Up press enter her o.mov e Down press enter her o.mov e Left press …" at bounding box center [431, 97] width 122 height 58
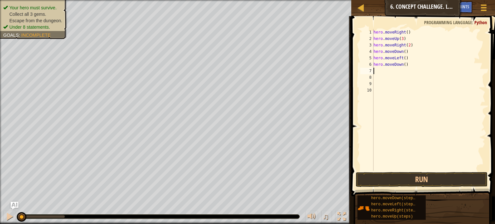
click at [406, 65] on div "hero . moveRight ( ) hero . moveUp ( 3 ) hero . moveRight ( 2 ) hero . moveDown…" at bounding box center [428, 106] width 113 height 155
type textarea "hero.moveDown(2)"
click at [413, 66] on div "hero . moveRight ( ) hero . moveUp ( 3 ) hero . moveRight ( 2 ) hero . moveDown…" at bounding box center [428, 106] width 113 height 155
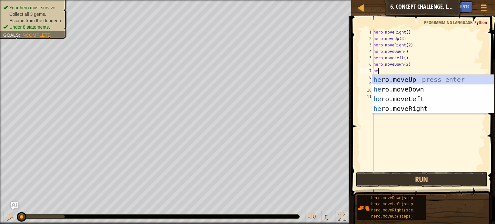
scroll to position [3, 0]
type textarea "here"
click at [424, 110] on div "her o.mov e Up press enter her o.mov e Down press enter her o.mov e Left press …" at bounding box center [433, 104] width 122 height 58
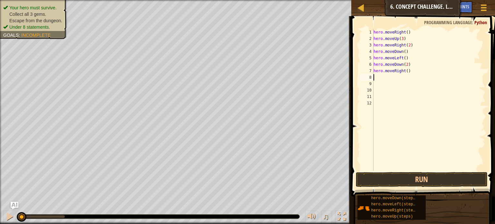
click at [409, 72] on div "hero . moveRight ( ) hero . moveUp ( 3 ) hero . moveRight ( 2 ) hero . moveDown…" at bounding box center [428, 106] width 113 height 155
type textarea "hero.moveRight(2)"
click at [415, 73] on div "hero . moveRight ( ) hero . moveUp ( 3 ) hero . moveRight ( 2 ) hero . moveDown…" at bounding box center [428, 106] width 113 height 155
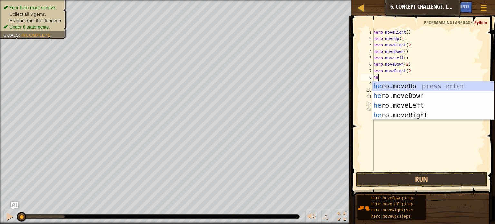
type textarea "her"
click at [406, 89] on div "her o.moveUp press enter her o.moveDown press enter her o.moveLeft press enter …" at bounding box center [433, 110] width 122 height 58
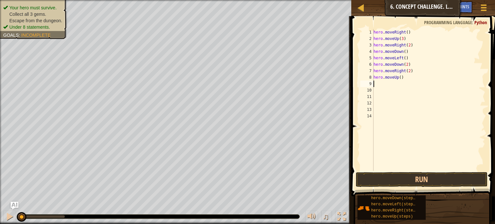
click at [401, 78] on div "hero . moveRight ( ) hero . moveUp ( 3 ) hero . moveRight ( 2 ) hero . moveDown…" at bounding box center [428, 106] width 113 height 155
type textarea "hero.moveUp(2)"
click at [367, 183] on button "Run" at bounding box center [421, 179] width 132 height 15
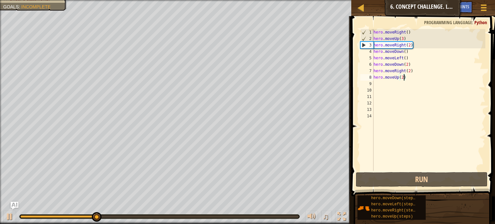
click at [415, 80] on div "hero . moveRight ( ) hero . moveUp ( 3 ) hero . moveRight ( 2 ) hero . moveDown…" at bounding box center [428, 106] width 113 height 155
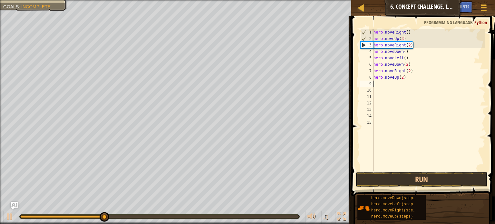
scroll to position [3, 0]
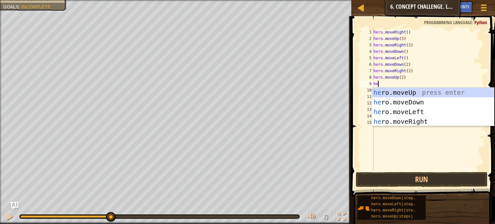
type textarea "her"
click at [419, 122] on div "her o.moveUp press enter her o.moveDown press enter her o.moveLeft press enter …" at bounding box center [433, 117] width 122 height 58
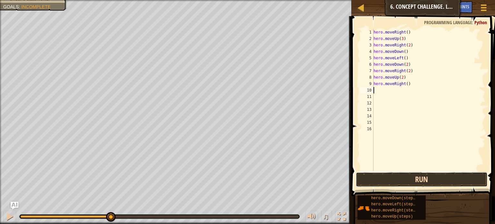
click at [376, 182] on button "Run" at bounding box center [421, 179] width 132 height 15
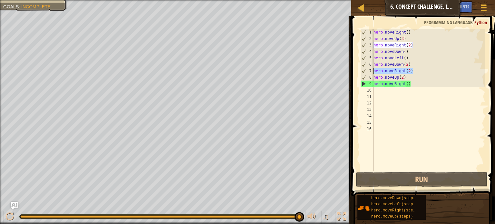
drag, startPoint x: 412, startPoint y: 71, endPoint x: 374, endPoint y: 72, distance: 38.3
click at [374, 72] on div "hero . moveRight ( ) hero . moveUp ( 3 ) hero . moveRight ( 2 ) hero . moveDown…" at bounding box center [428, 106] width 113 height 155
type textarea "hero.moveRight(2)"
